Goal: Find contact information: Find contact information

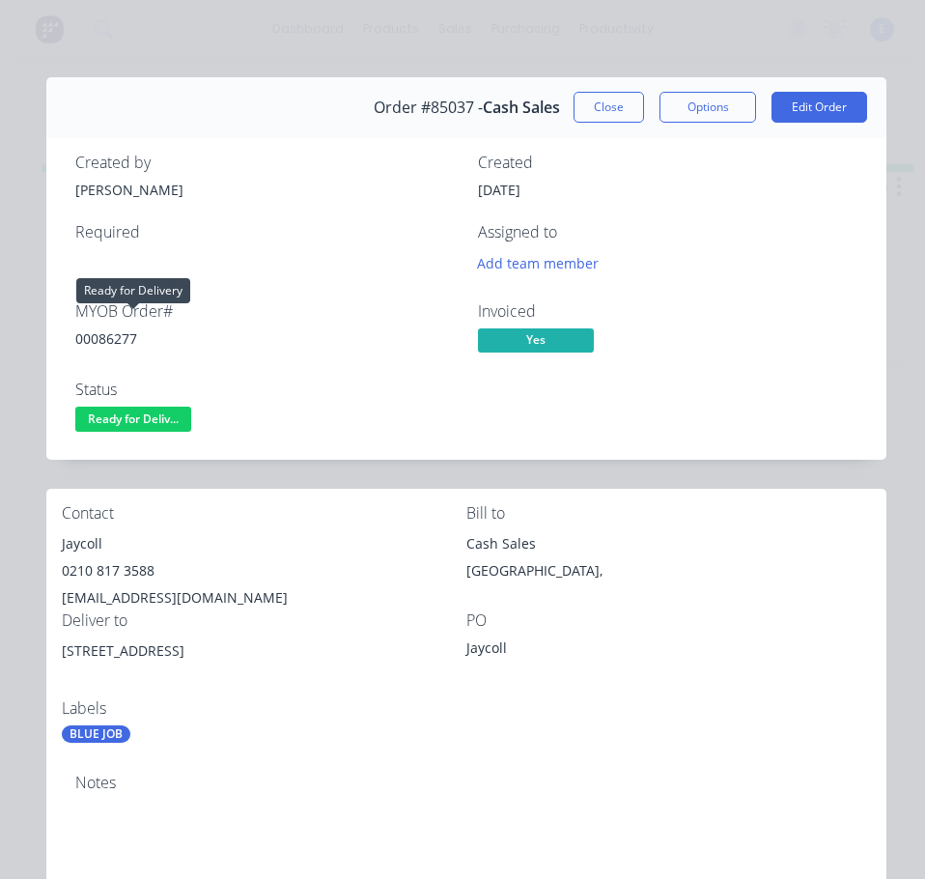
scroll to position [97, 0]
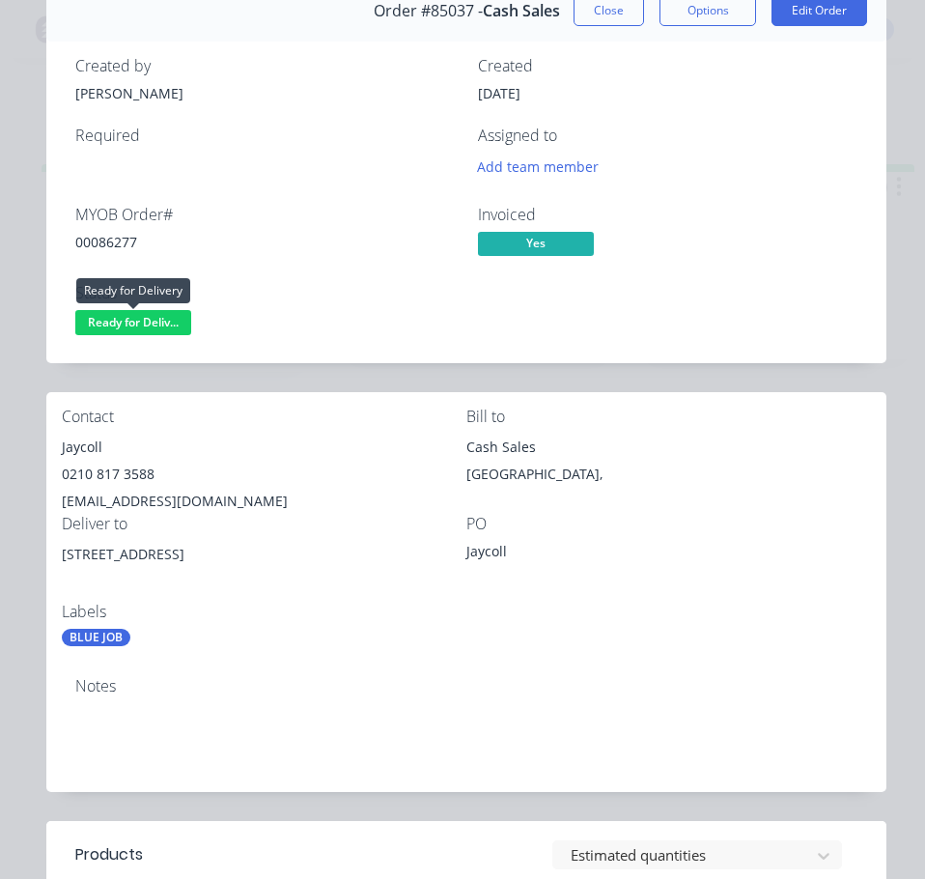
click at [161, 324] on span "Ready for Deliv..." at bounding box center [133, 322] width 116 height 24
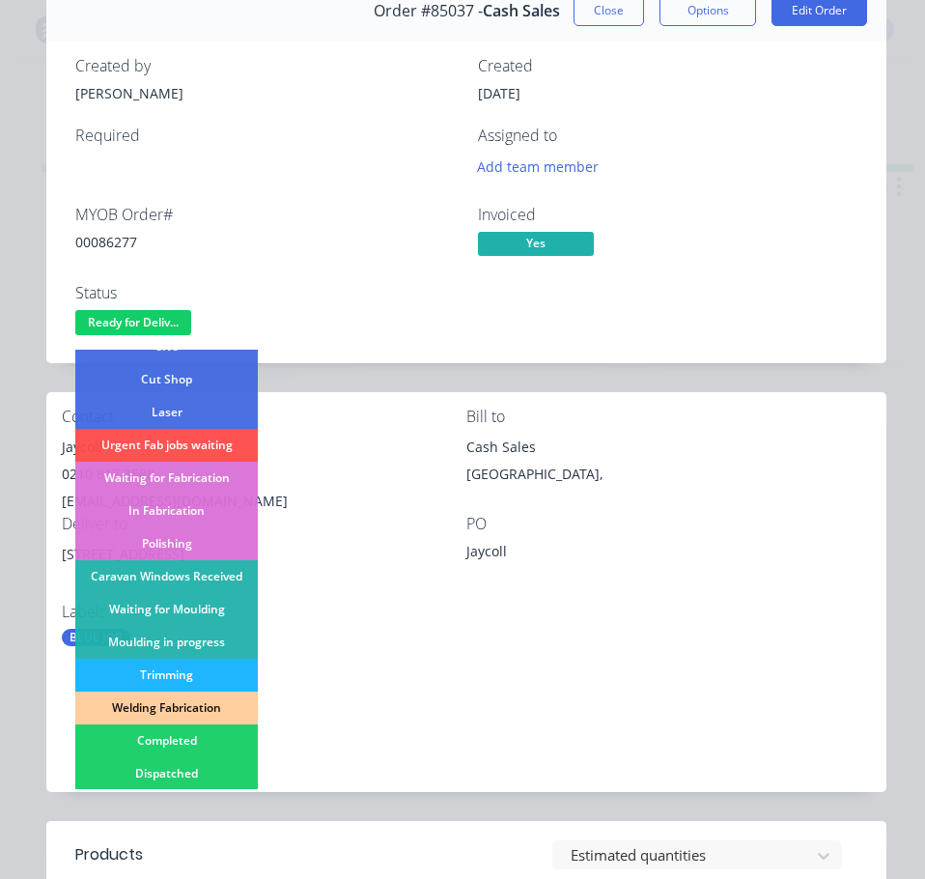
scroll to position [290, 0]
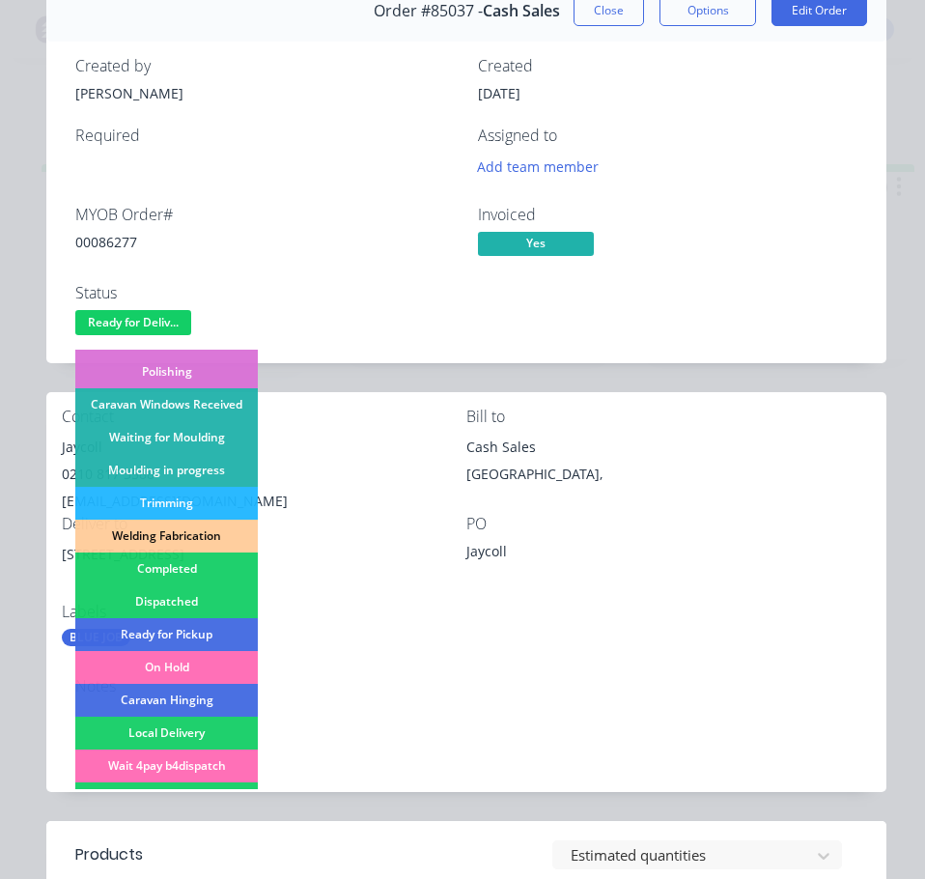
click at [169, 606] on div "Dispatched" at bounding box center [166, 601] width 183 height 33
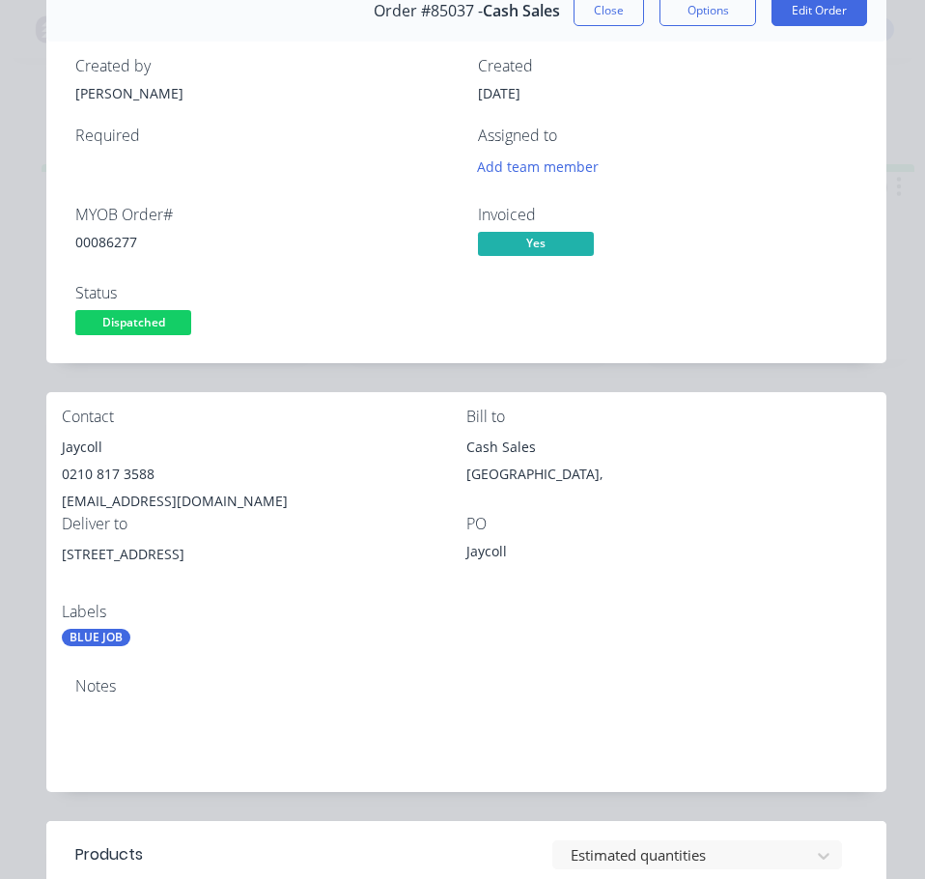
scroll to position [0, 0]
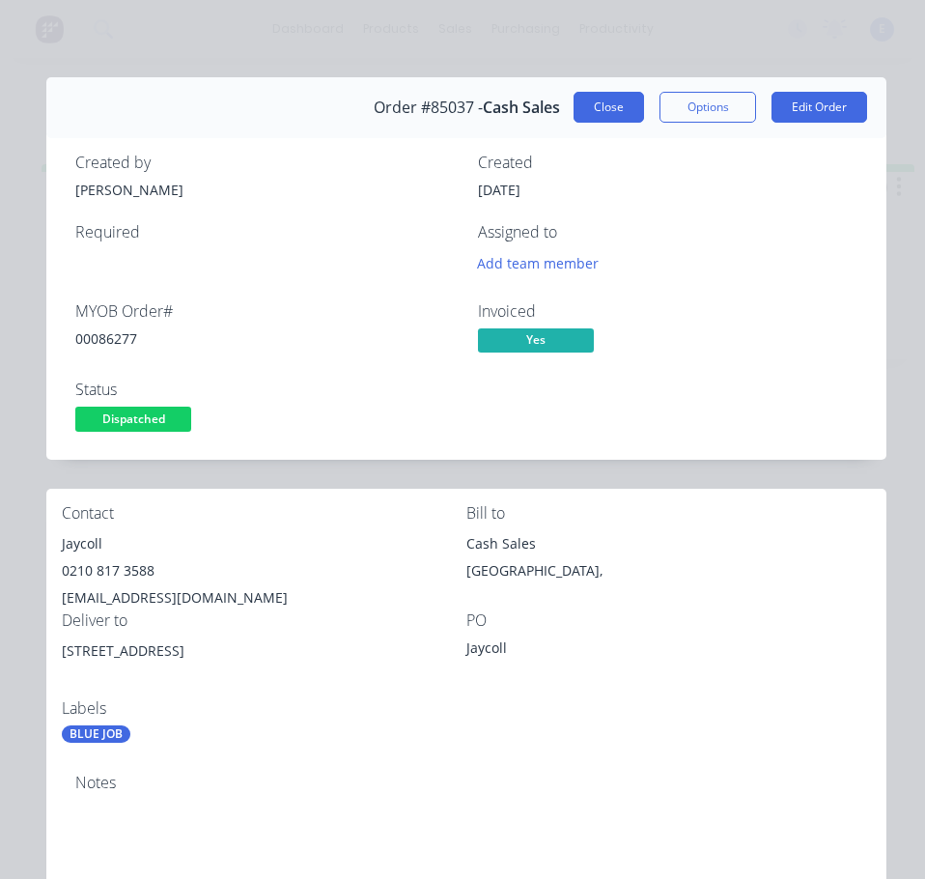
click at [585, 103] on button "Close" at bounding box center [609, 107] width 71 height 31
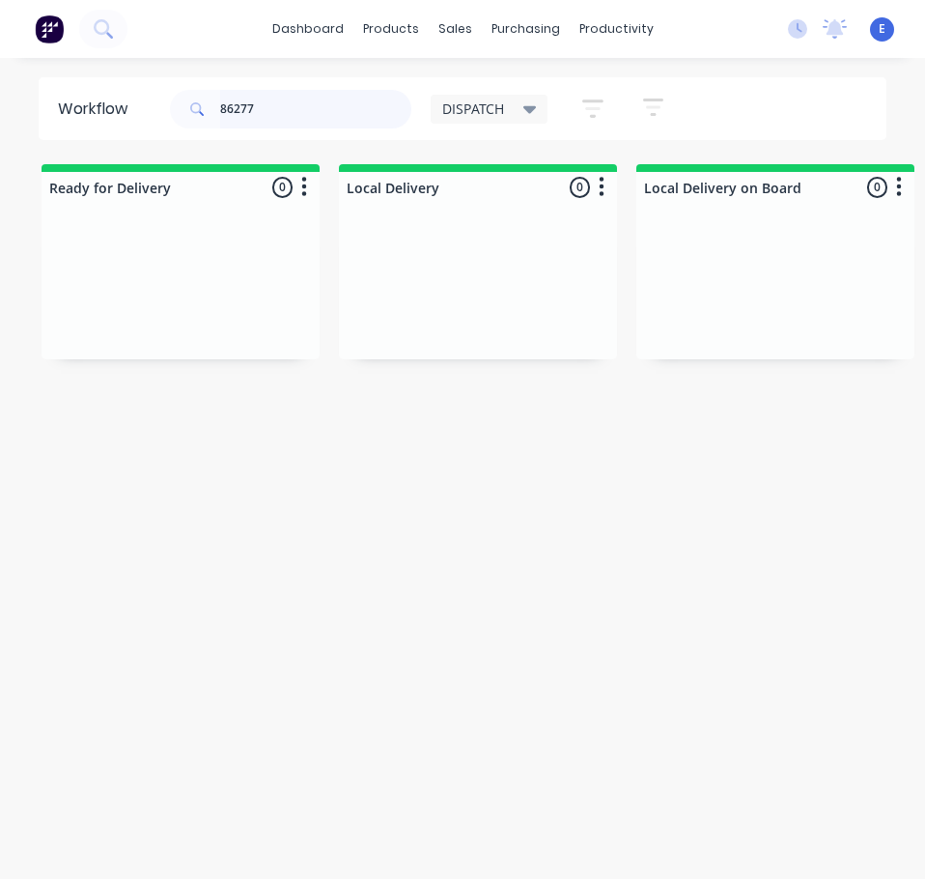
click at [303, 107] on input "86277" at bounding box center [315, 109] width 191 height 39
click at [303, 106] on input "86277" at bounding box center [315, 109] width 191 height 39
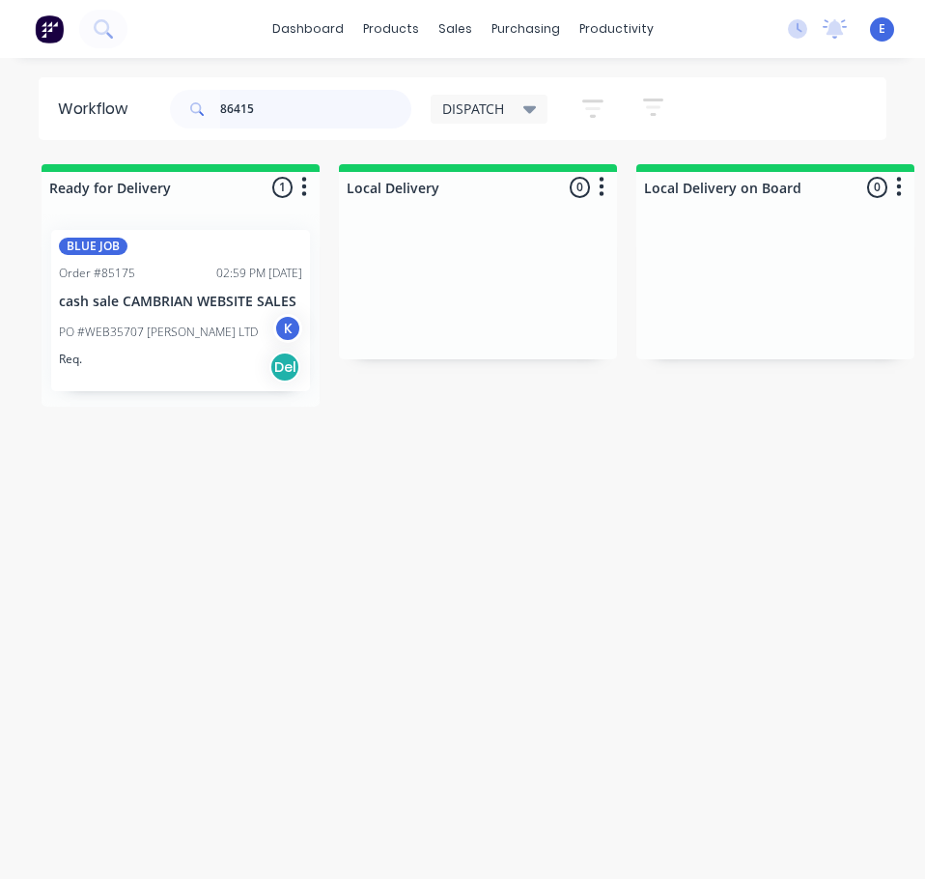
type input "86415"
click at [176, 360] on div "Req. Del" at bounding box center [180, 367] width 243 height 33
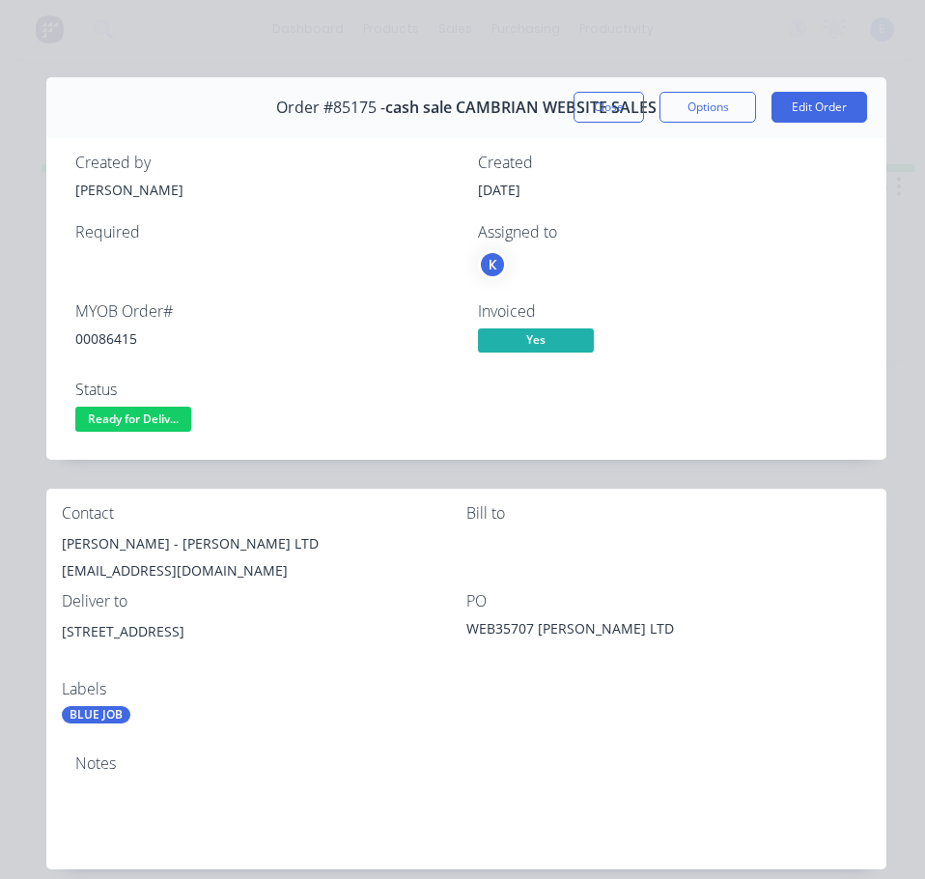
click at [121, 331] on div "00086415" at bounding box center [265, 338] width 380 height 20
copy div "00086415"
drag, startPoint x: 168, startPoint y: 544, endPoint x: 50, endPoint y: 545, distance: 117.8
click at [50, 545] on div "Contact [PERSON_NAME] - [PERSON_NAME] LTD [EMAIL_ADDRESS][DOMAIN_NAME] Bill to …" at bounding box center [466, 614] width 840 height 251
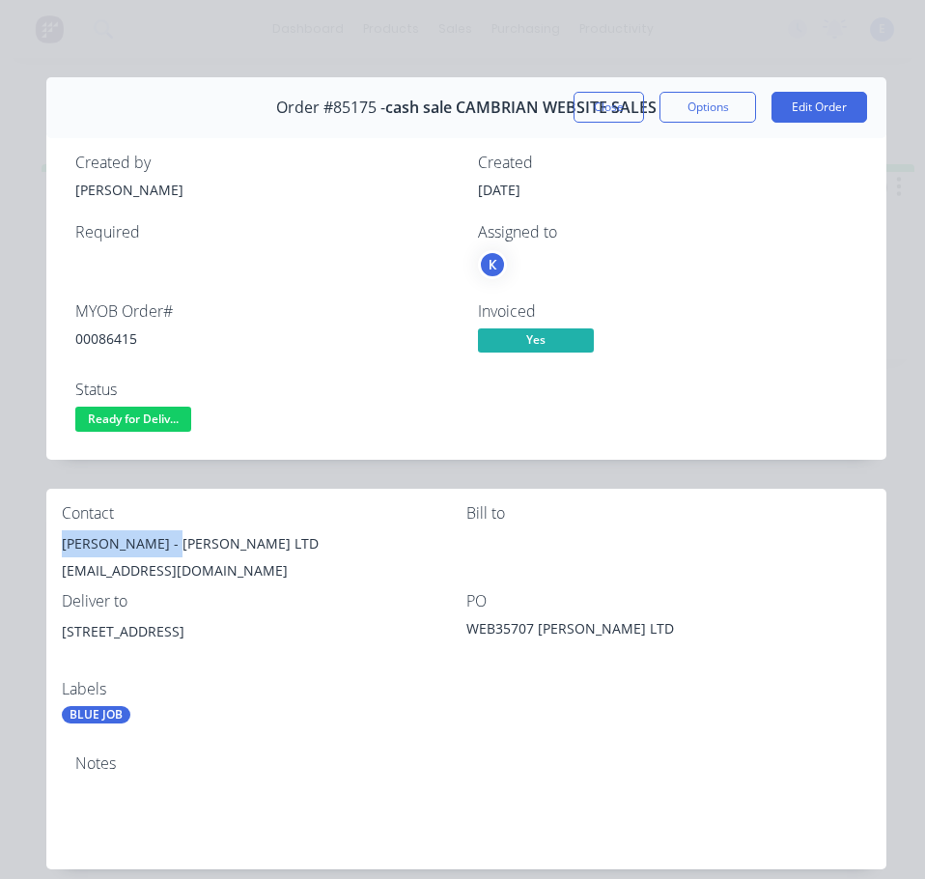
copy div "[PERSON_NAME]"
drag, startPoint x: 178, startPoint y: 547, endPoint x: 297, endPoint y: 542, distance: 118.9
click at [297, 542] on div "[PERSON_NAME] - [PERSON_NAME] LTD" at bounding box center [264, 543] width 405 height 27
copy div "[PERSON_NAME] LTD"
click at [196, 571] on div "[EMAIL_ADDRESS][DOMAIN_NAME]" at bounding box center [264, 570] width 405 height 27
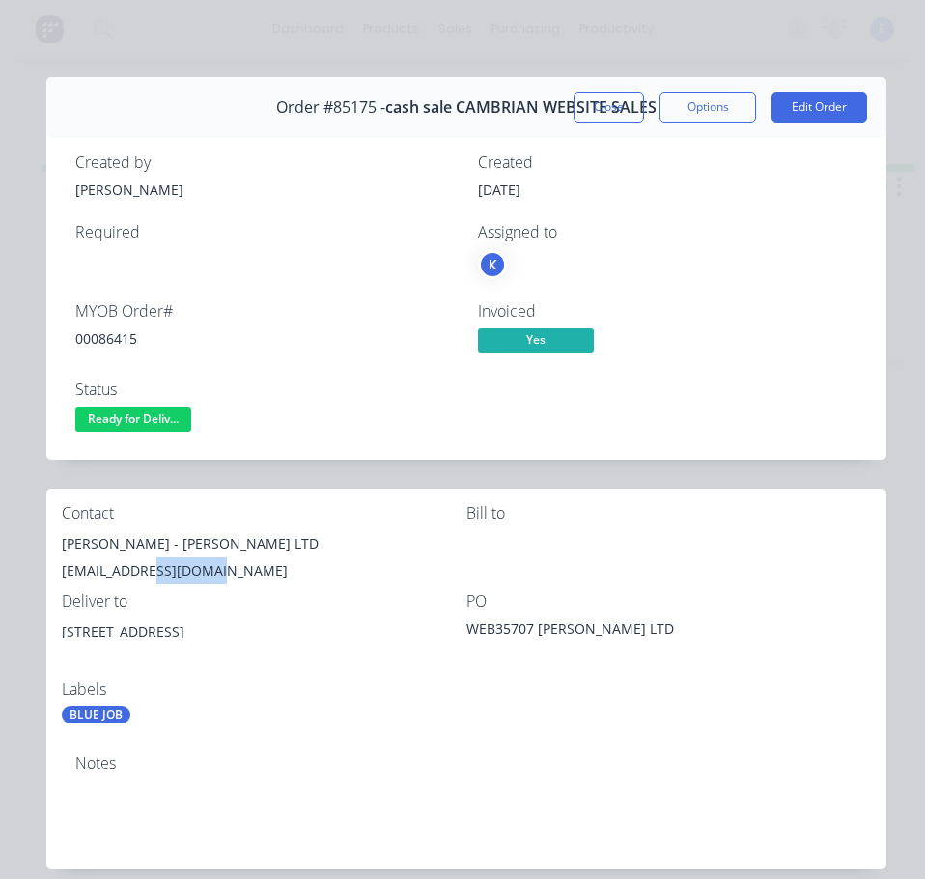
click at [197, 572] on div "[EMAIL_ADDRESS][DOMAIN_NAME]" at bounding box center [264, 570] width 405 height 27
copy div "[EMAIL_ADDRESS][DOMAIN_NAME]"
drag, startPoint x: 183, startPoint y: 629, endPoint x: 55, endPoint y: 624, distance: 127.6
click at [55, 624] on div "Contact [PERSON_NAME] - [PERSON_NAME] LTD [EMAIL_ADDRESS][DOMAIN_NAME] Bill to …" at bounding box center [466, 614] width 840 height 251
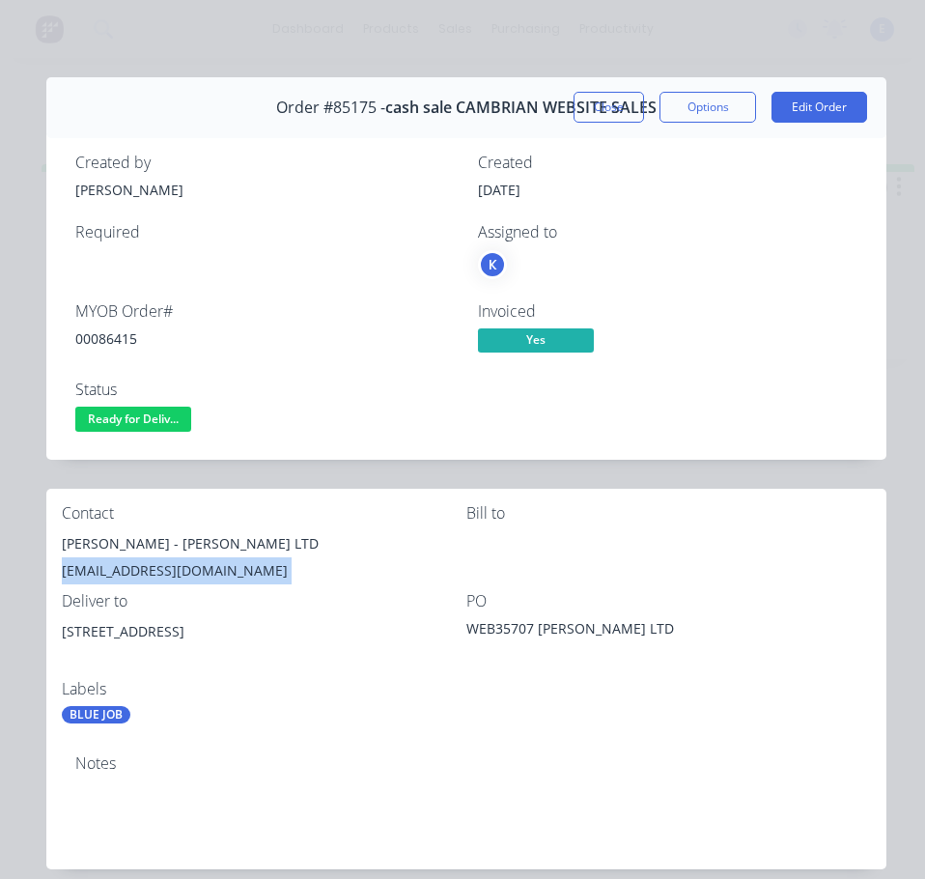
copy div "[STREET_ADDRESS]"
